Goal: Check status: Check status

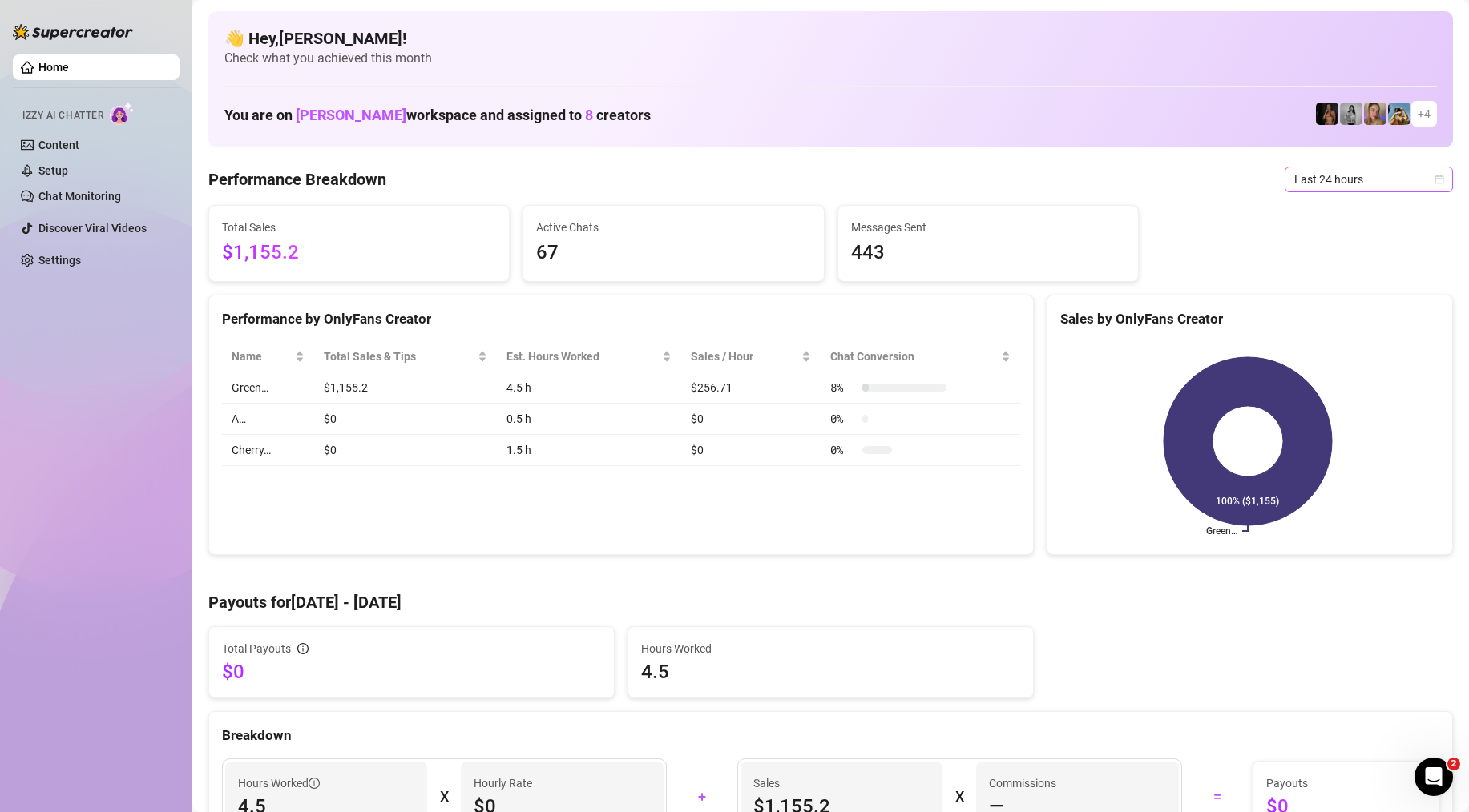
click at [1328, 183] on span "Last 24 hours" at bounding box center [1369, 179] width 149 height 24
click at [1338, 238] on div "Last 7 days" at bounding box center [1357, 238] width 143 height 18
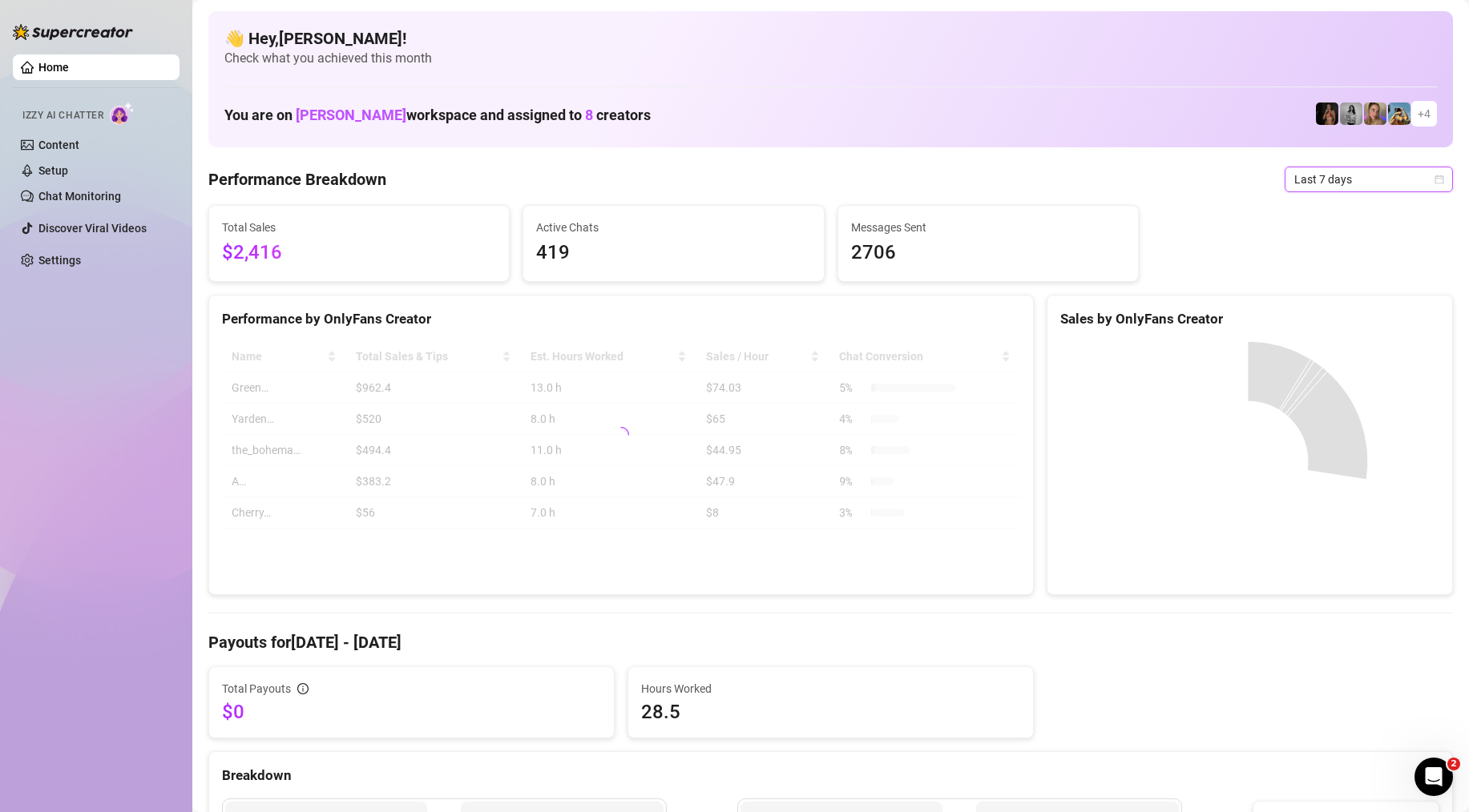
click at [1336, 172] on span "Last 7 days" at bounding box center [1369, 179] width 149 height 24
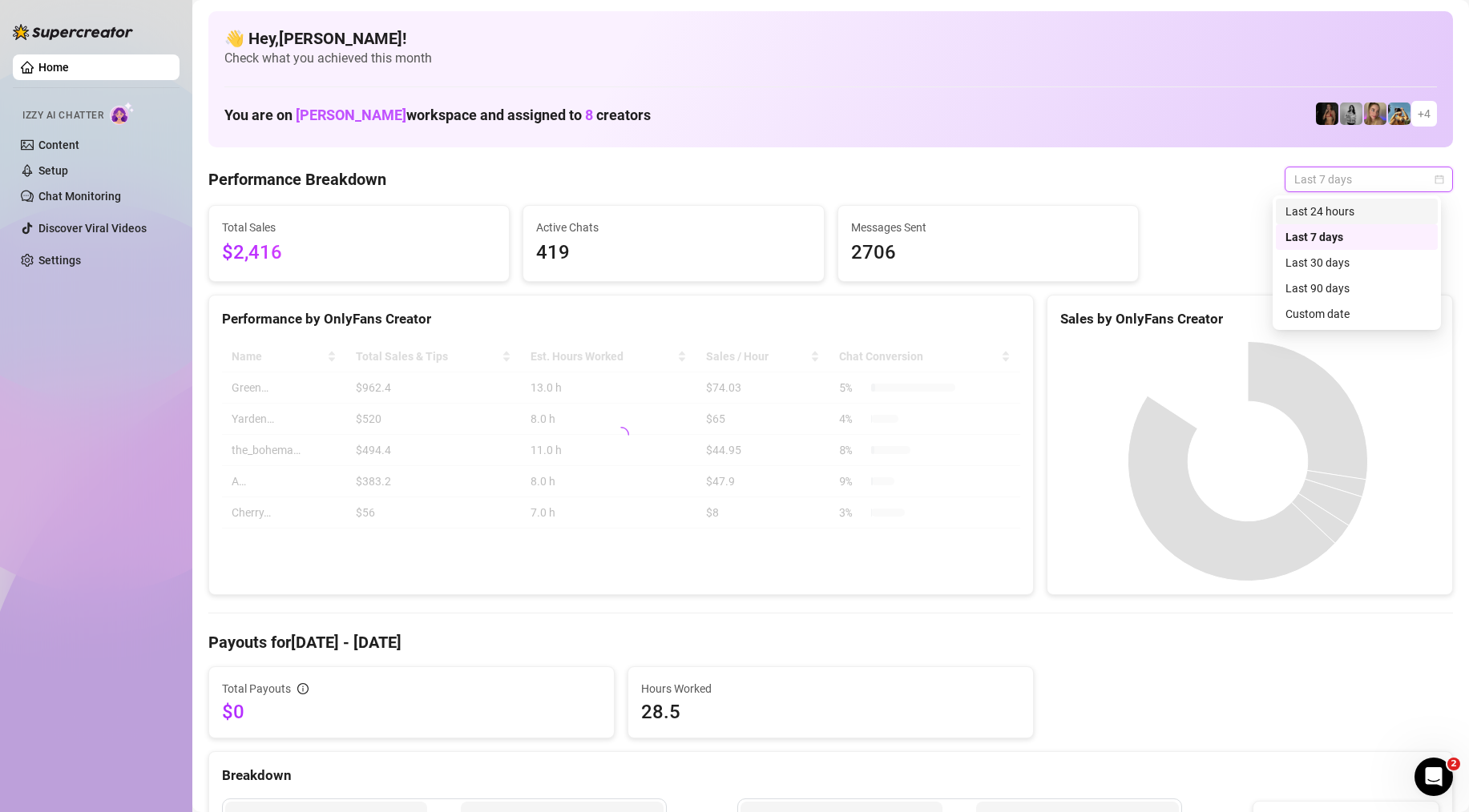
click at [1363, 208] on div "Last 24 hours" at bounding box center [1357, 211] width 143 height 18
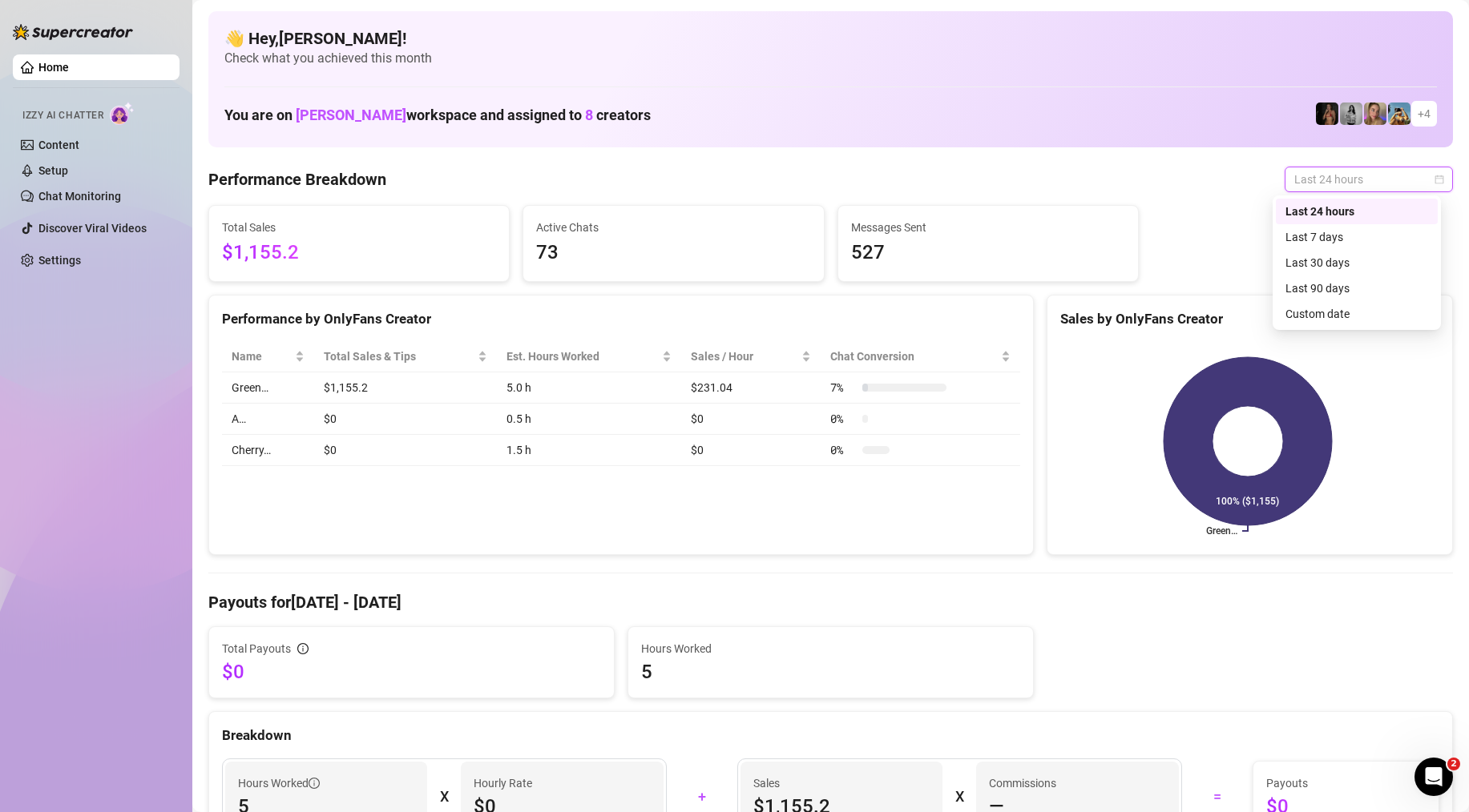
click at [1347, 171] on span "Last 24 hours" at bounding box center [1369, 179] width 149 height 24
click at [1296, 234] on div "Last 7 days" at bounding box center [1357, 238] width 143 height 18
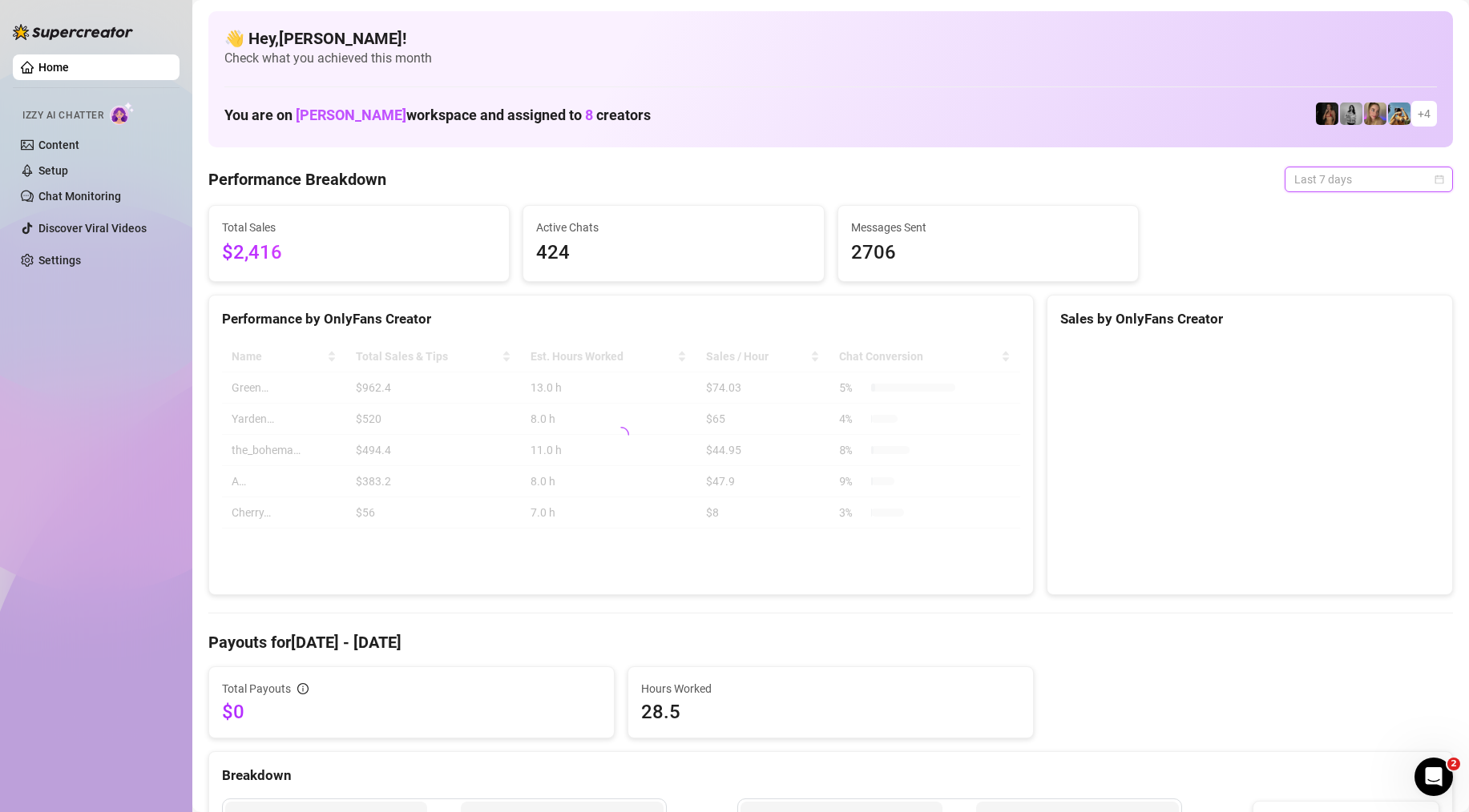
click at [1332, 171] on span "Last 7 days" at bounding box center [1369, 179] width 149 height 24
click at [1344, 222] on div "Last 24 hours" at bounding box center [1356, 211] width 162 height 25
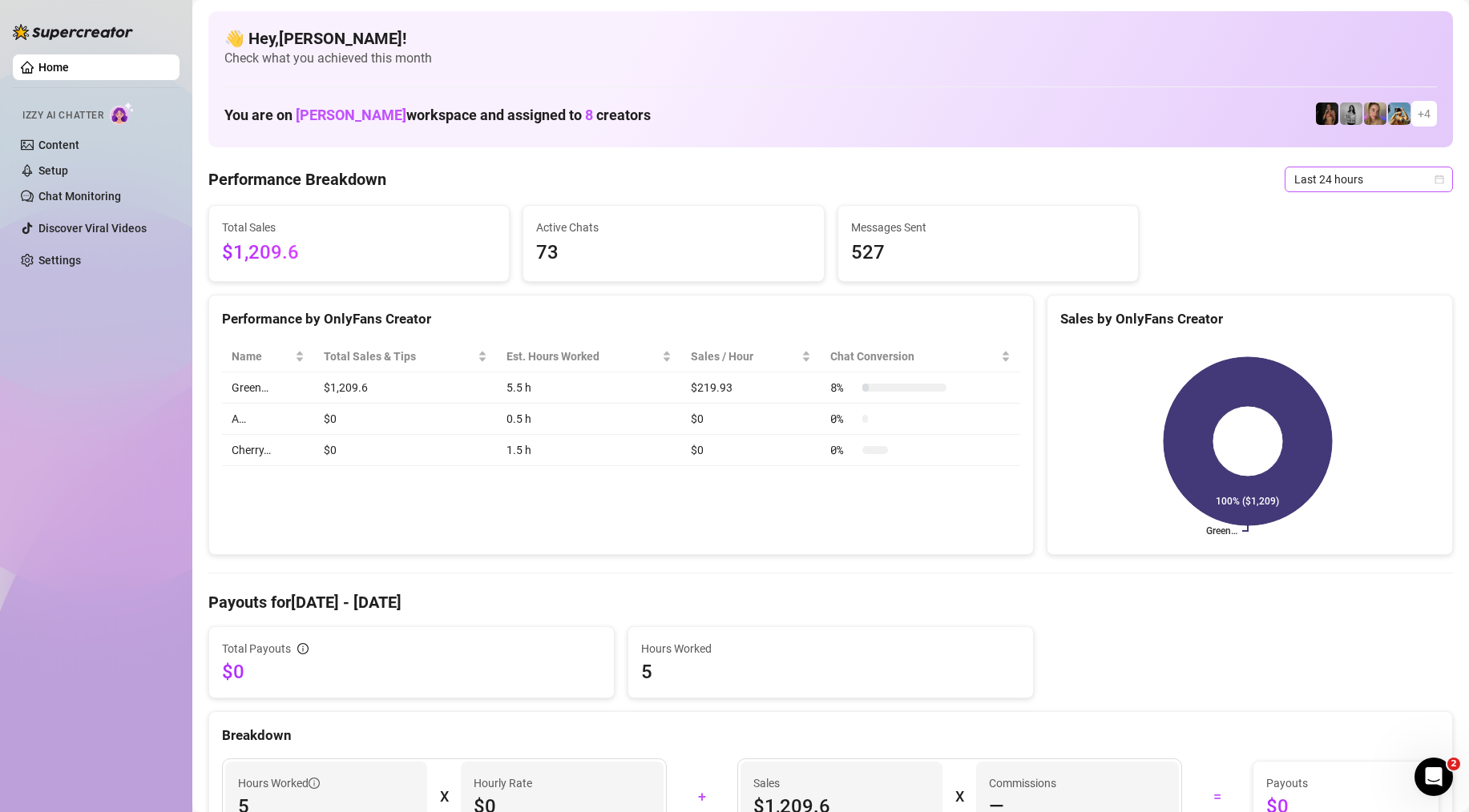
click at [1335, 189] on span "Last 24 hours" at bounding box center [1369, 179] width 149 height 24
click at [1356, 242] on div "Last 7 days" at bounding box center [1357, 238] width 143 height 18
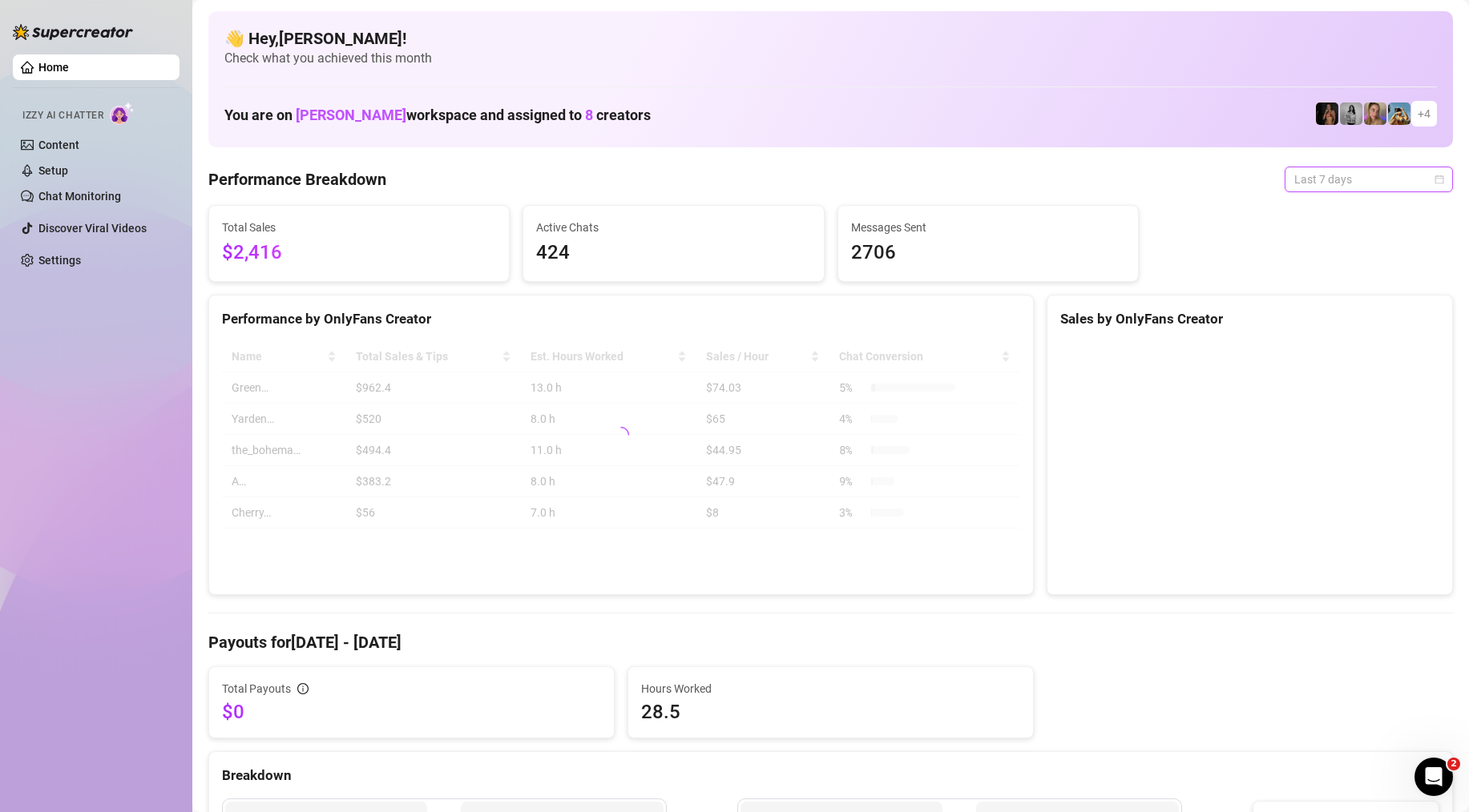
click at [1363, 176] on span "Last 7 days" at bounding box center [1369, 179] width 149 height 24
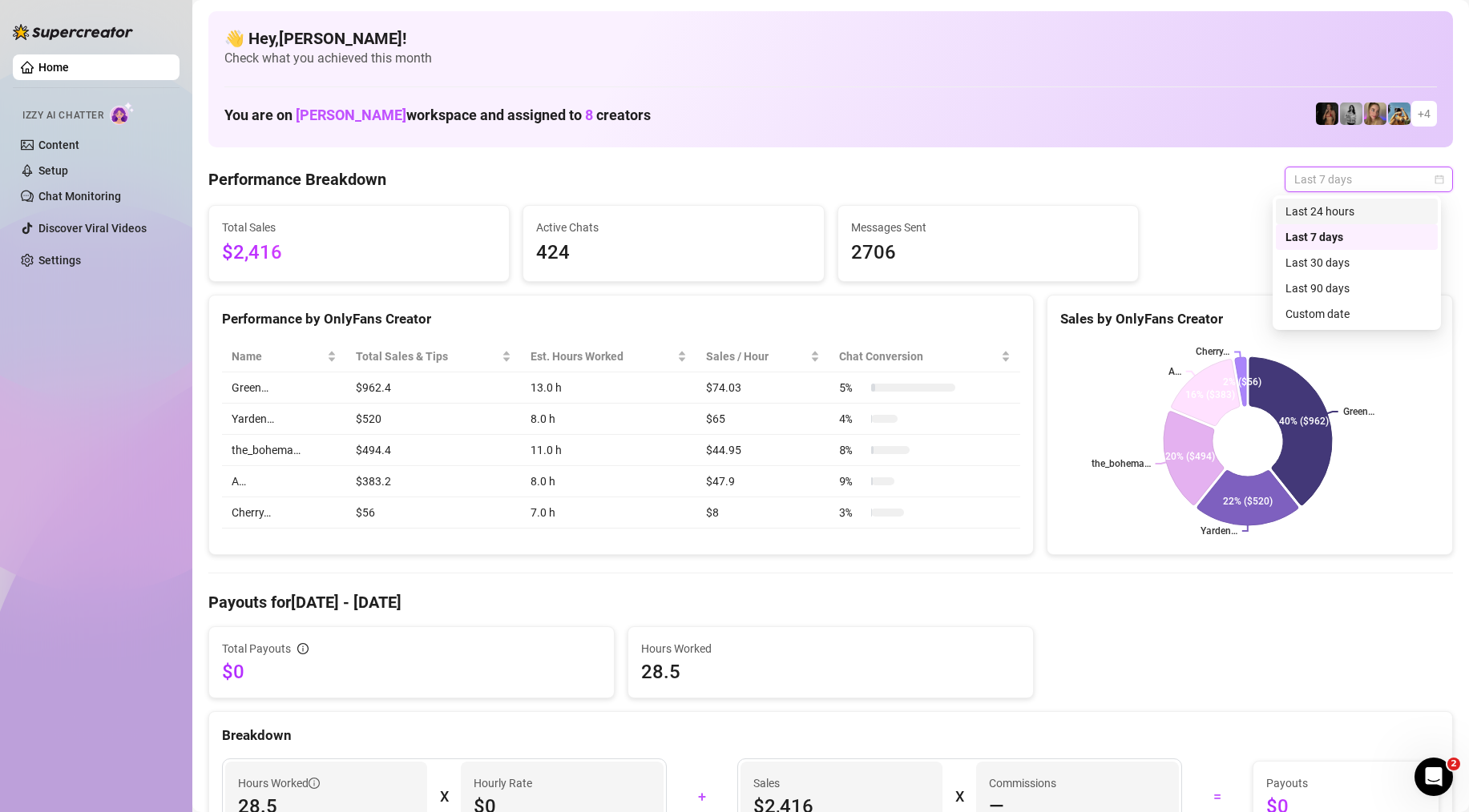
click at [1364, 211] on div "Last 24 hours" at bounding box center [1357, 211] width 143 height 18
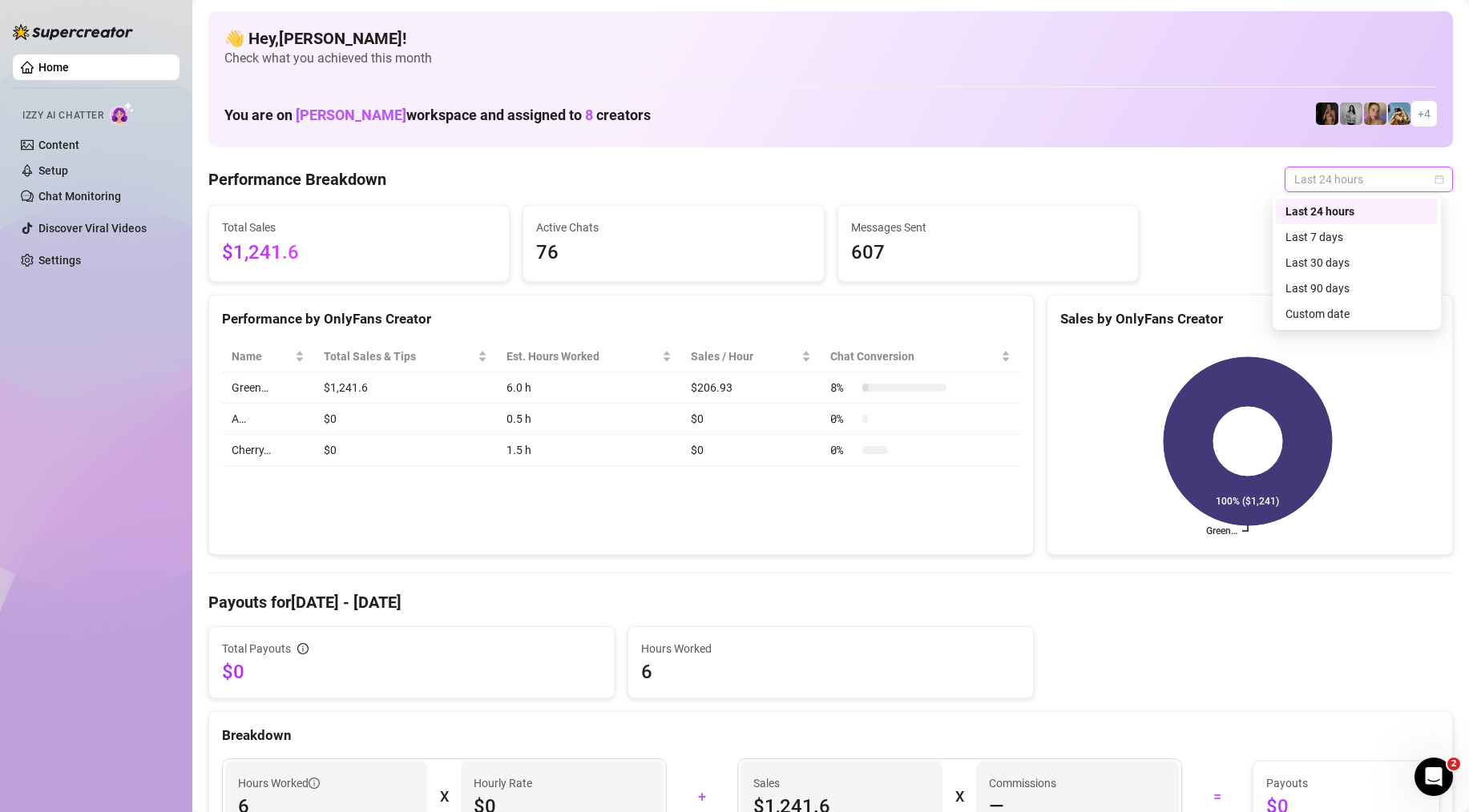
click at [1343, 171] on span "Last 24 hours" at bounding box center [1369, 179] width 149 height 24
click at [1337, 240] on div "Last 7 days" at bounding box center [1357, 238] width 143 height 18
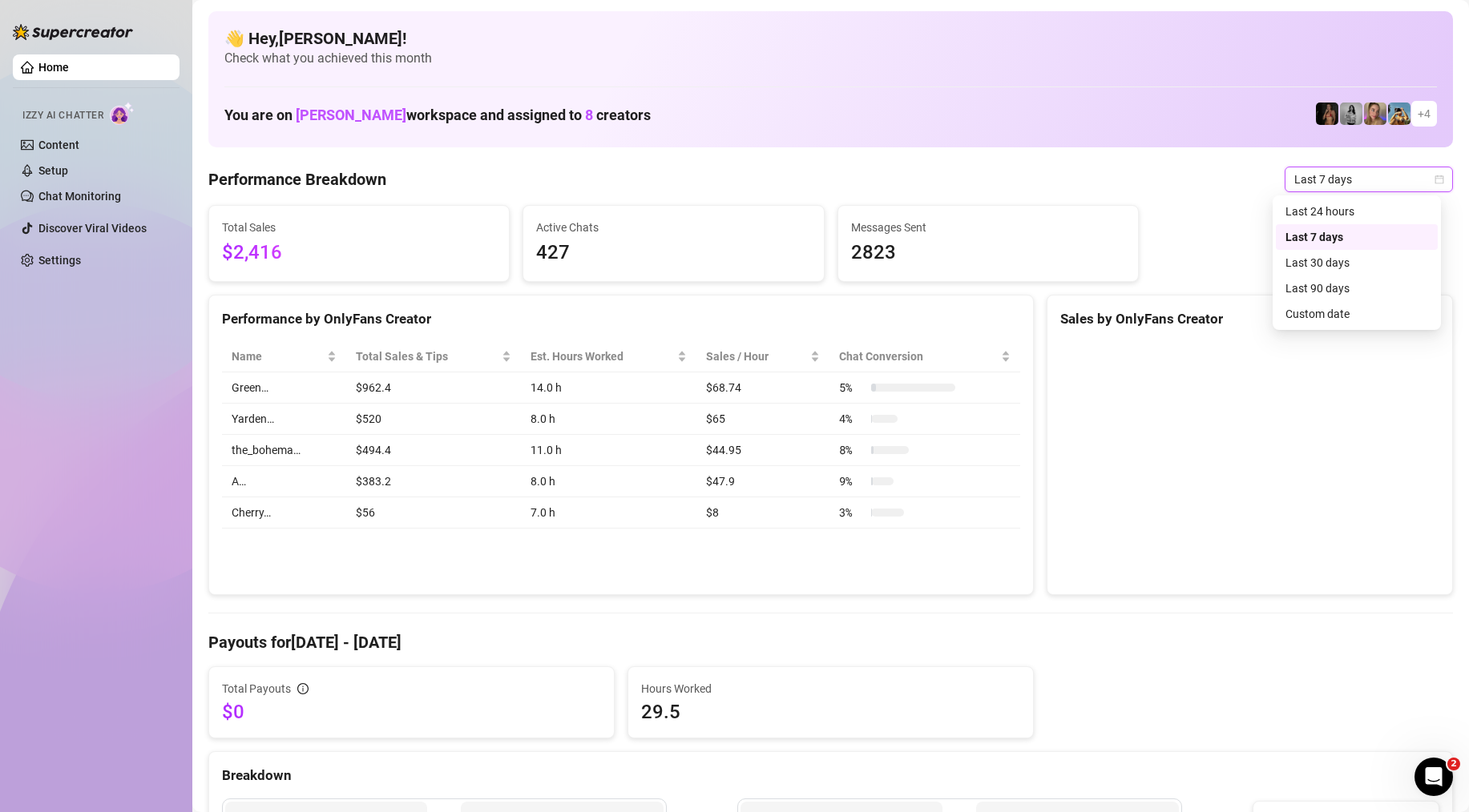
click at [1352, 185] on span "Last 7 days" at bounding box center [1369, 179] width 149 height 24
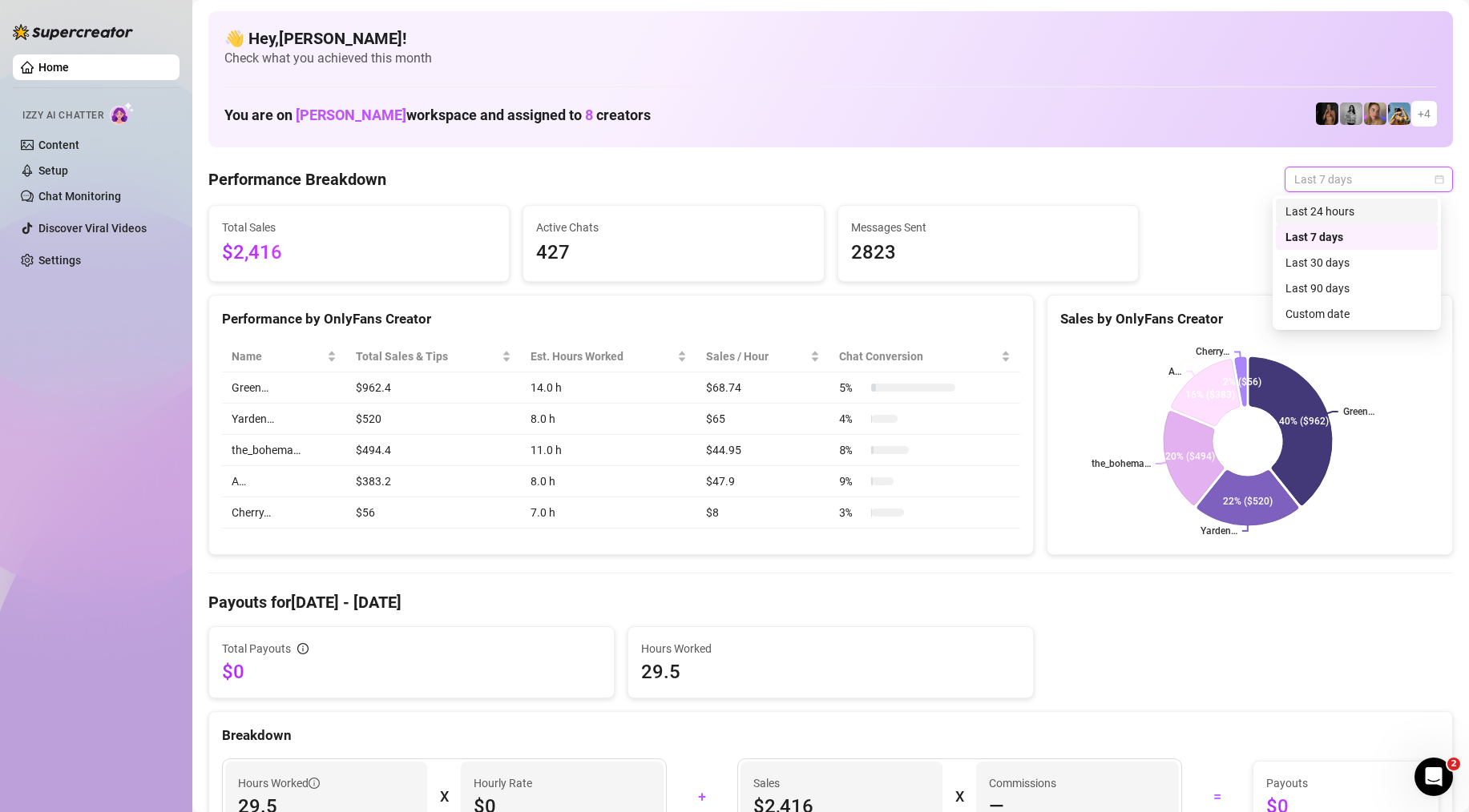
click at [1366, 216] on div "Last 24 hours" at bounding box center [1357, 211] width 143 height 18
